Goal: Find contact information: Find contact information

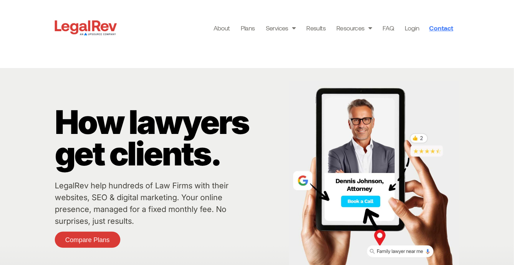
click at [443, 28] on span "Contact" at bounding box center [441, 28] width 24 height 6
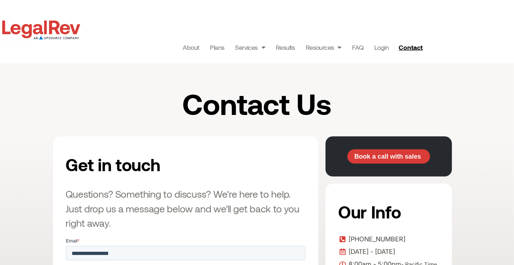
scroll to position [191, 0]
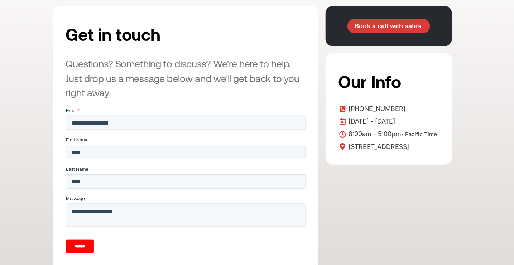
click at [81, 244] on input "******" at bounding box center [80, 246] width 28 height 14
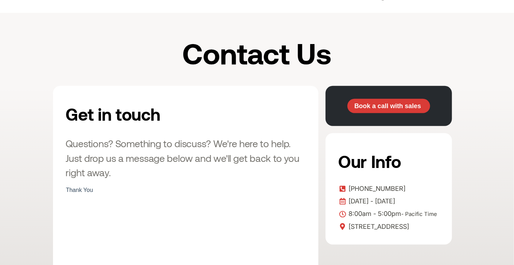
scroll to position [143, 0]
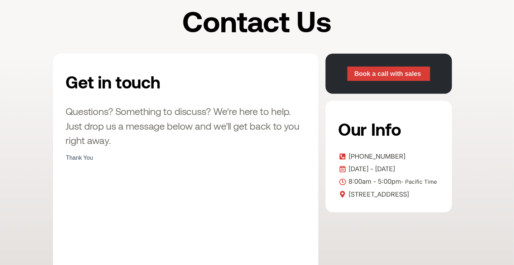
click at [382, 76] on span "Book a call with sales" at bounding box center [387, 74] width 67 height 6
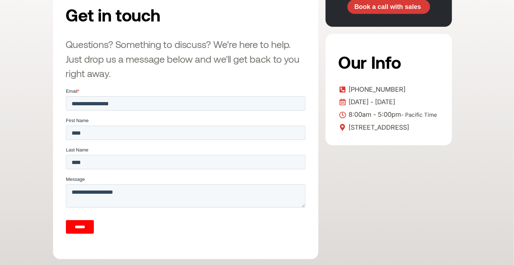
scroll to position [239, 0]
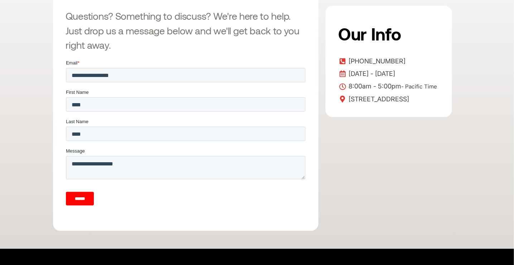
click at [87, 196] on input "******" at bounding box center [80, 199] width 28 height 14
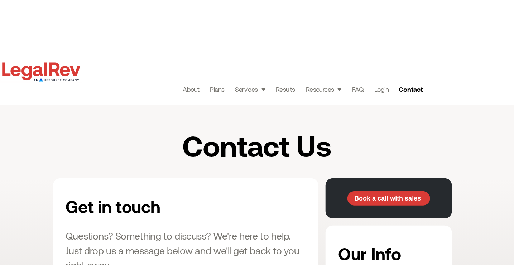
scroll to position [0, 0]
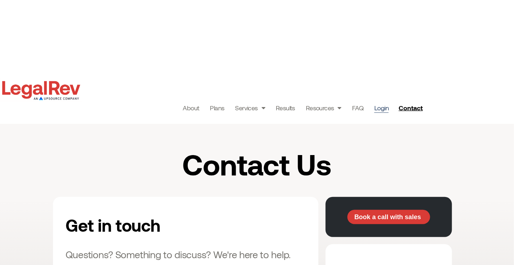
click at [380, 110] on link "Login" at bounding box center [381, 108] width 14 height 10
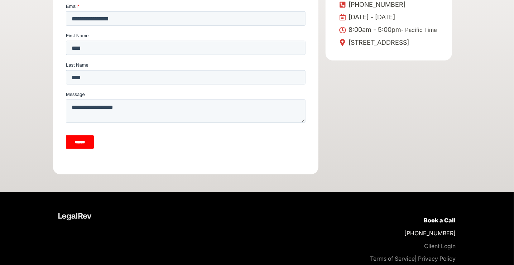
scroll to position [334, 0]
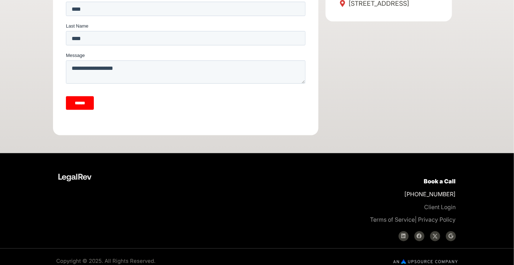
click at [80, 104] on input "******" at bounding box center [80, 103] width 28 height 14
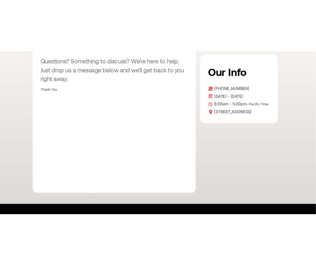
scroll to position [239, 0]
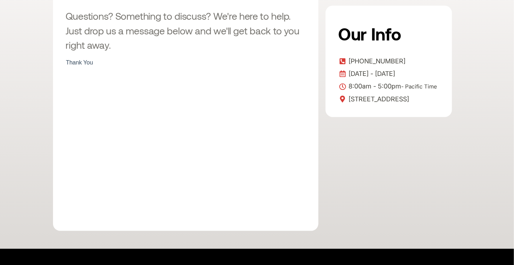
drag, startPoint x: 127, startPoint y: 122, endPoint x: 97, endPoint y: 63, distance: 67.0
drag, startPoint x: 97, startPoint y: 63, endPoint x: 66, endPoint y: 63, distance: 30.8
click at [66, 63] on div "Thank You" at bounding box center [186, 62] width 240 height 6
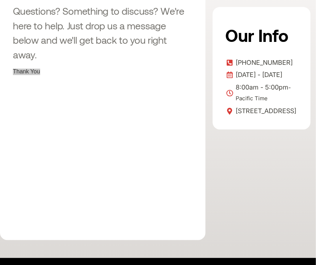
drag, startPoint x: 291, startPoint y: 151, endPoint x: 261, endPoint y: 187, distance: 46.5
click at [261, 187] on div "Book a call with sales Our Info +1 800-893-2590 Monday - Friday 8:00am - 5:00pm…" at bounding box center [261, 96] width 98 height 287
